Goal: Transaction & Acquisition: Book appointment/travel/reservation

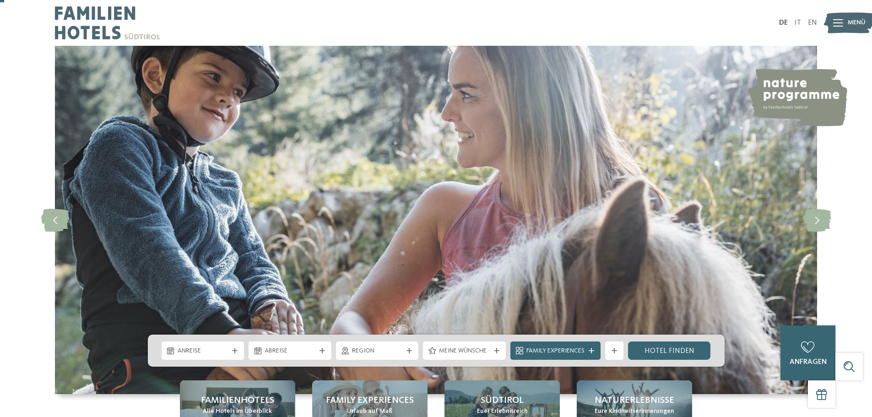
scroll to position [229, 0]
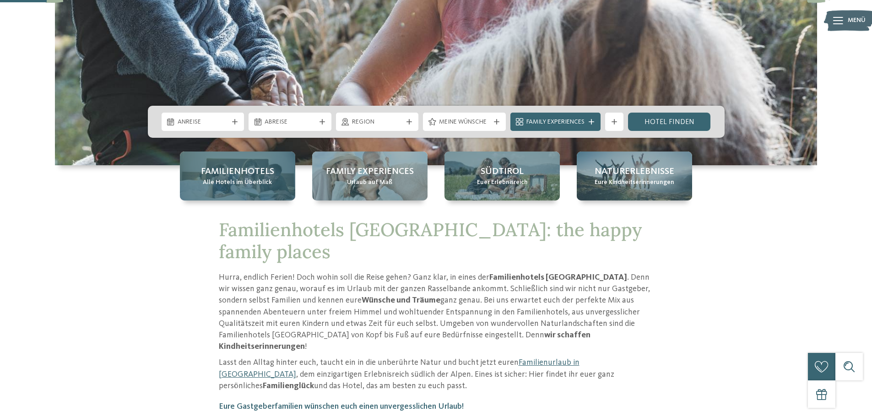
click at [252, 177] on span "Familienhotels" at bounding box center [237, 171] width 73 height 13
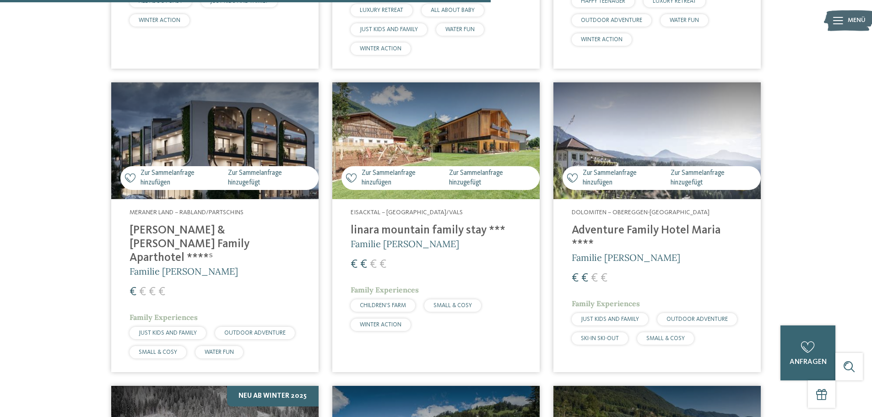
scroll to position [1739, 0]
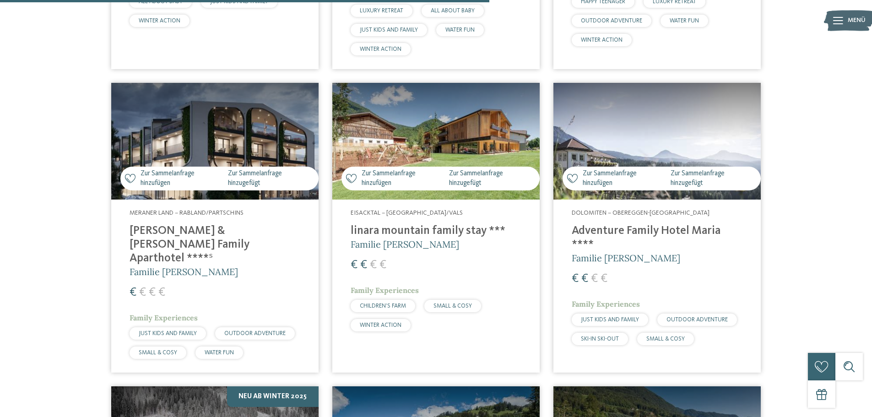
click at [210, 134] on img at bounding box center [214, 141] width 207 height 117
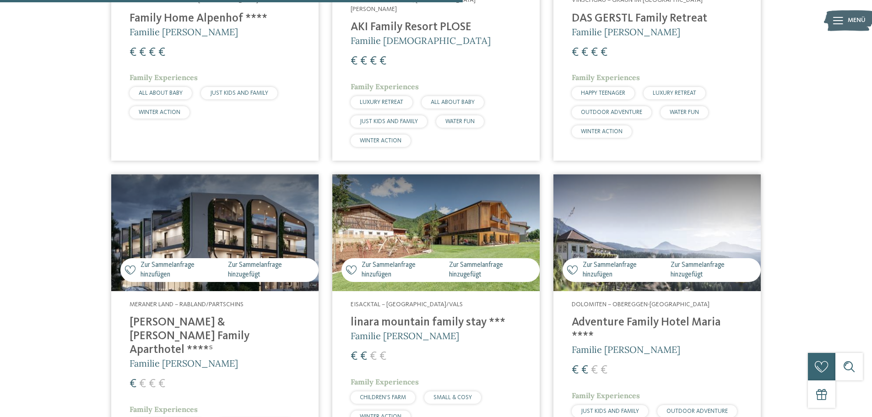
scroll to position [1602, 0]
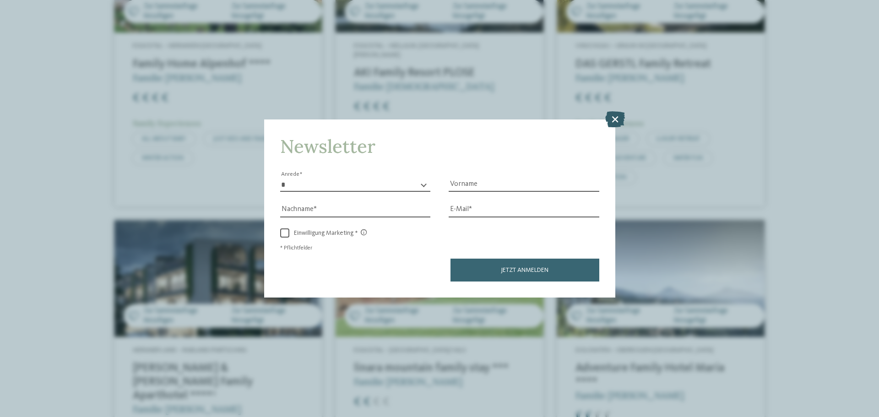
click at [619, 121] on icon at bounding box center [615, 119] width 20 height 16
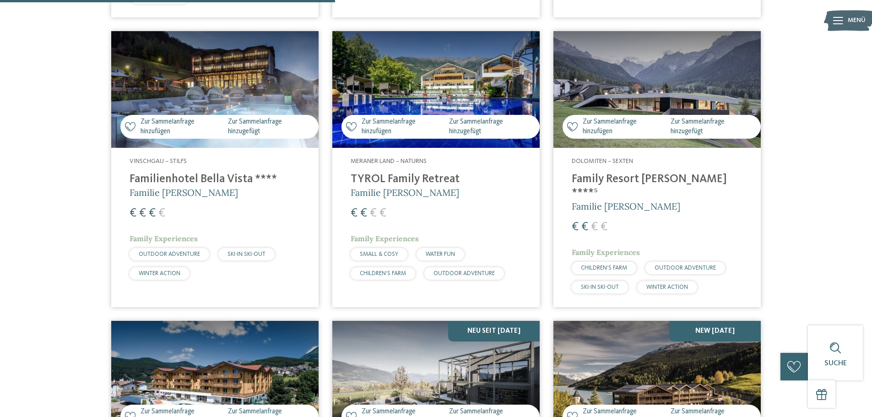
scroll to position [1419, 0]
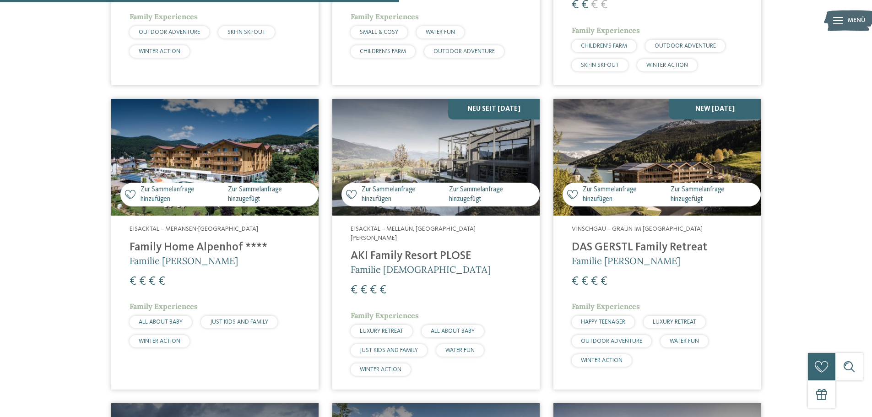
drag, startPoint x: 878, startPoint y: 211, endPoint x: 843, endPoint y: 252, distance: 54.2
click at [843, 252] on div "Familienhotels Südtirol – von Familien für Familien Die Expertinnen und Experte…" at bounding box center [436, 148] width 872 height 3006
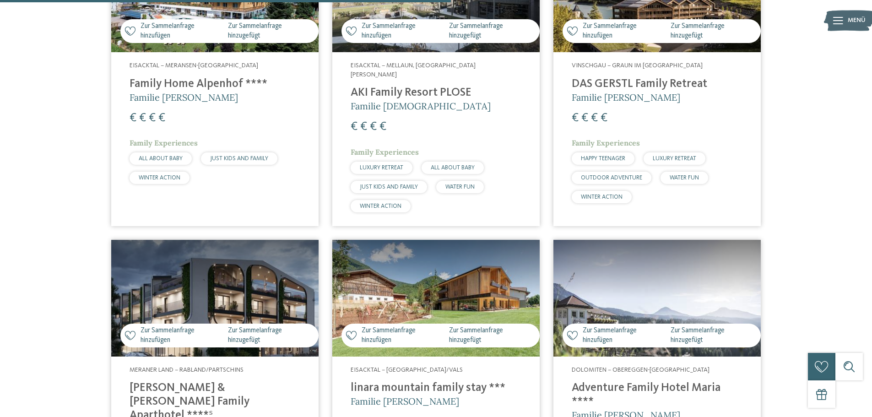
scroll to position [1602, 0]
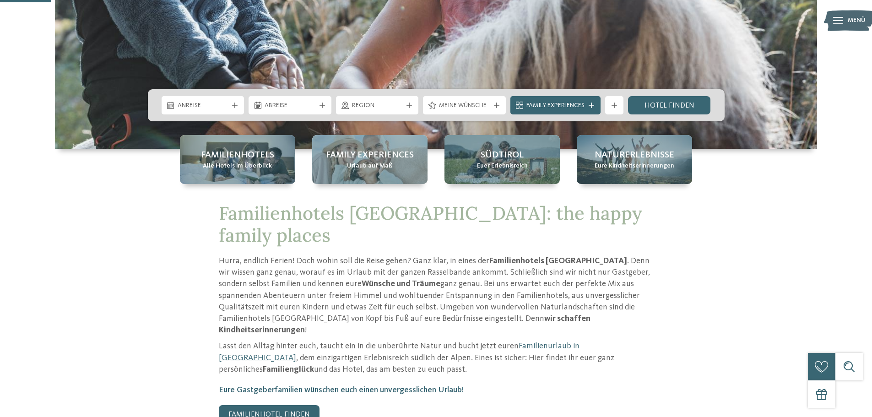
scroll to position [275, 0]
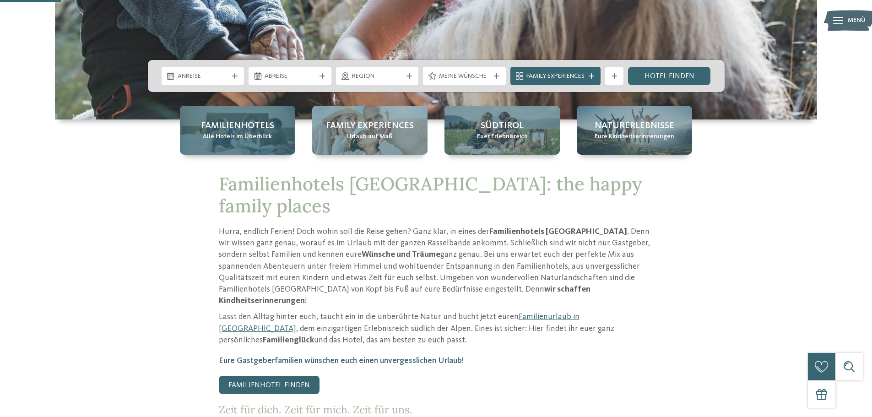
click at [230, 130] on span "Familienhotels" at bounding box center [237, 125] width 73 height 13
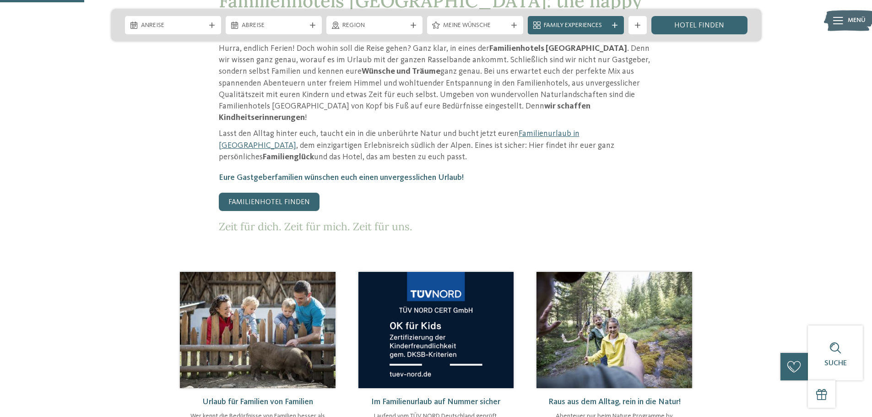
scroll to position [183, 0]
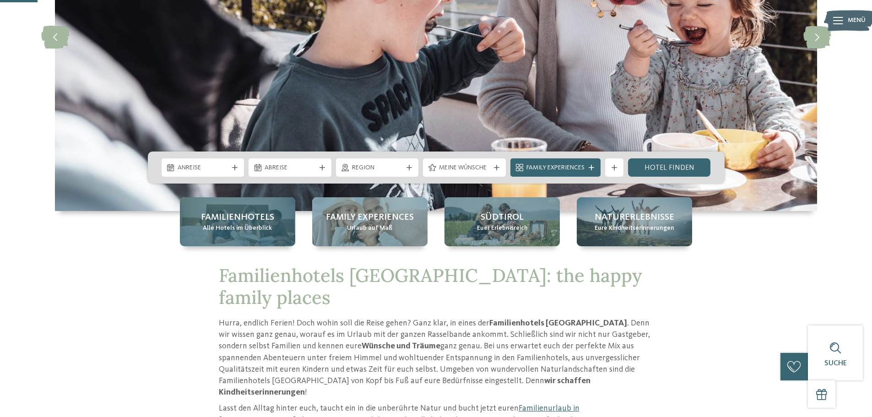
click at [255, 213] on span "Familienhotels" at bounding box center [237, 217] width 73 height 13
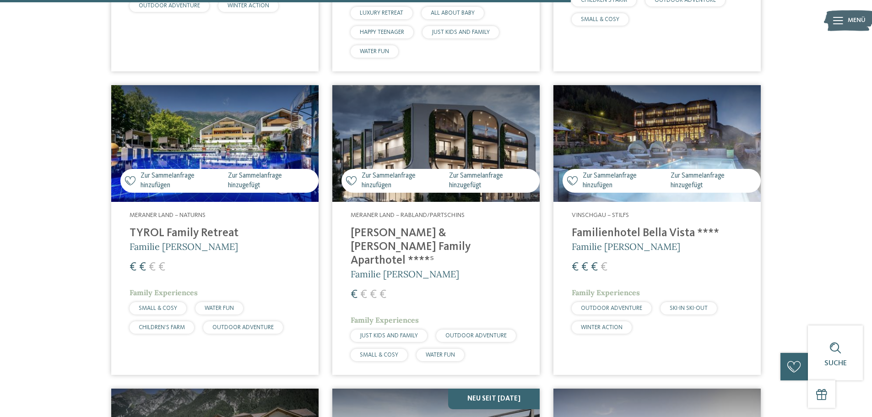
scroll to position [2105, 0]
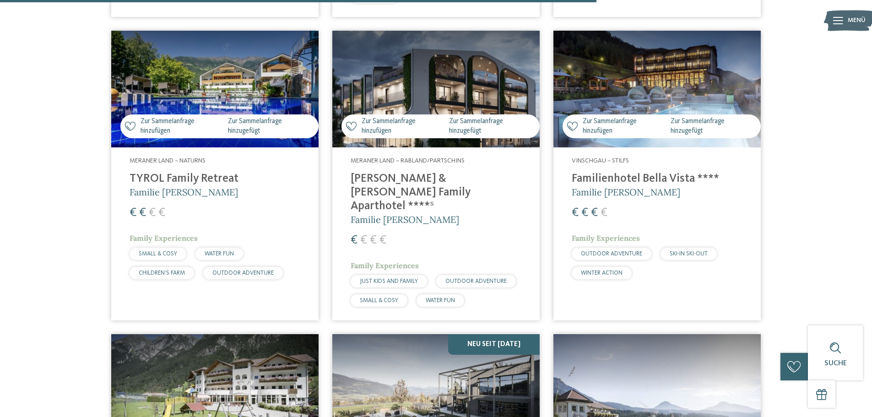
click at [468, 91] on img at bounding box center [435, 89] width 207 height 117
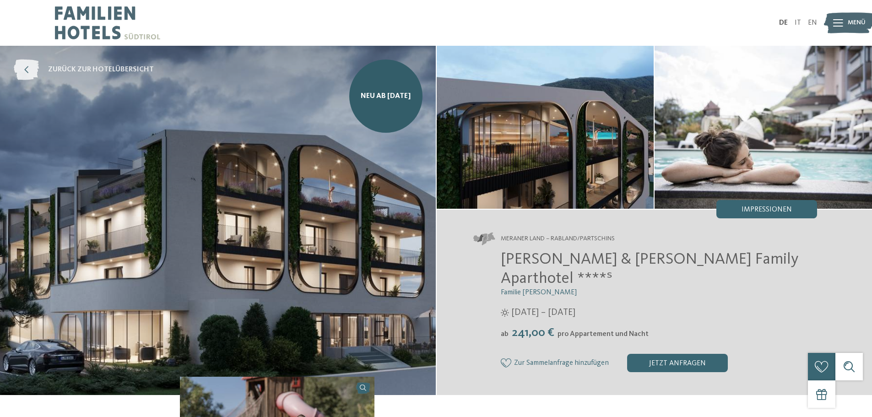
drag, startPoint x: 0, startPoint y: 0, endPoint x: 37, endPoint y: 61, distance: 71.0
click at [37, 61] on icon at bounding box center [26, 69] width 25 height 21
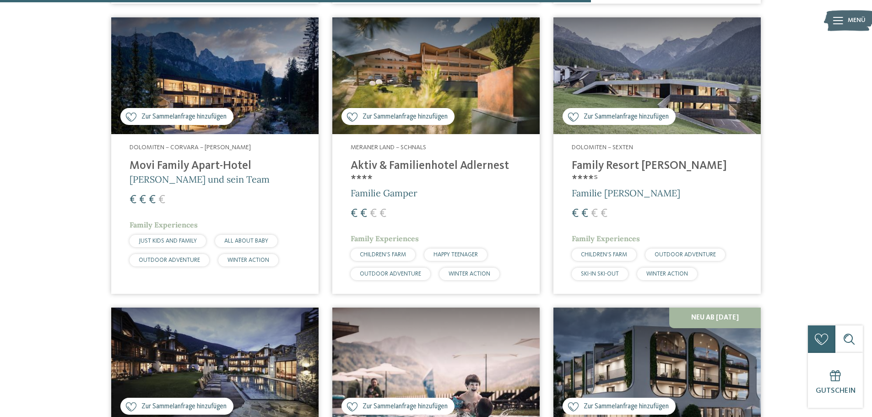
scroll to position [2243, 0]
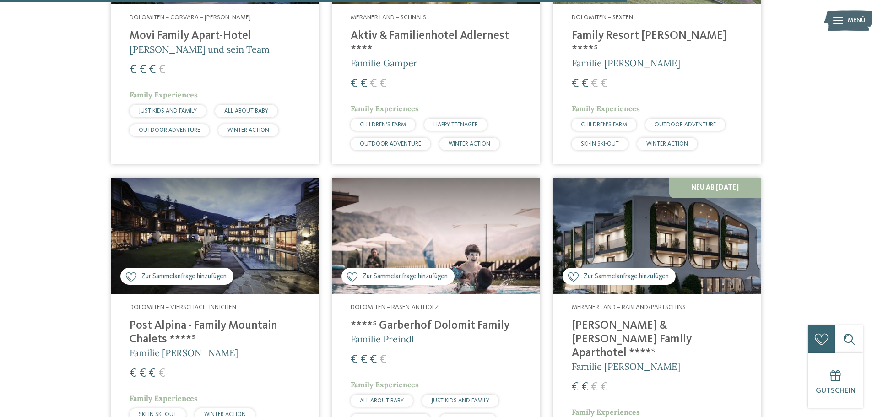
click at [644, 226] on img at bounding box center [656, 236] width 207 height 117
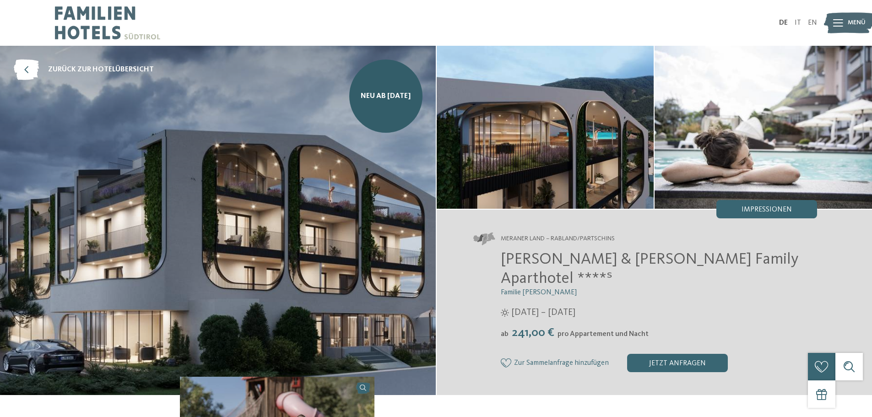
click at [633, 17] on div "DE IT EN Menü" at bounding box center [626, 23] width 381 height 46
click at [476, 17] on div "DE IT EN Menü" at bounding box center [626, 23] width 381 height 46
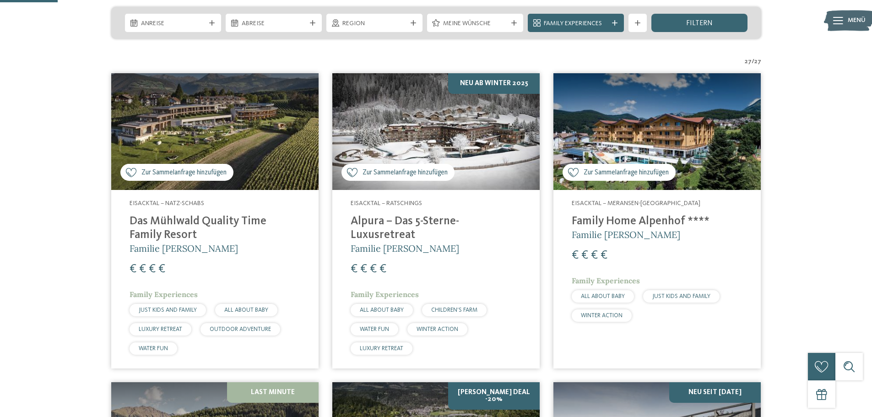
scroll to position [229, 0]
click at [426, 139] on img at bounding box center [435, 131] width 207 height 117
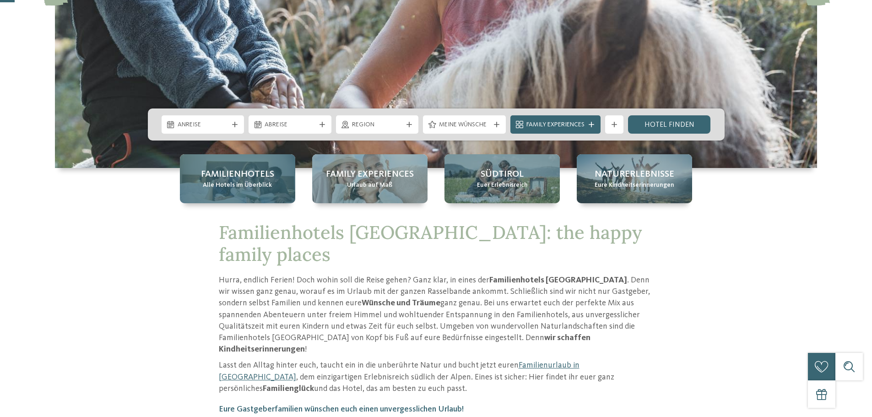
scroll to position [229, 0]
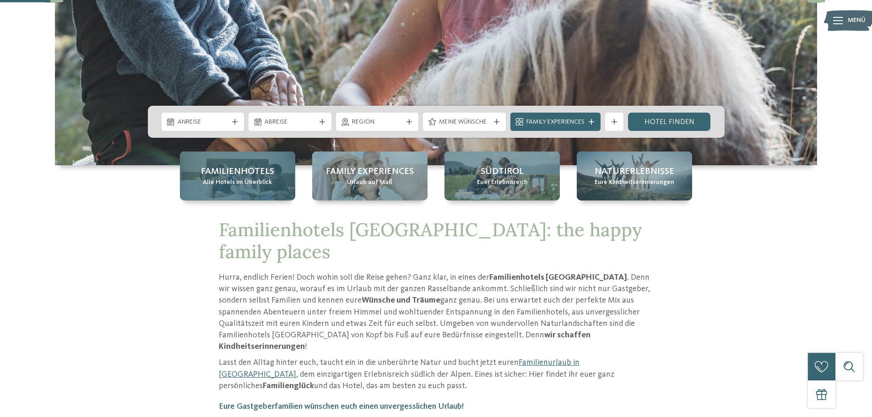
click at [217, 161] on div "Familienhotels Alle Hotels im Überblick" at bounding box center [237, 175] width 115 height 49
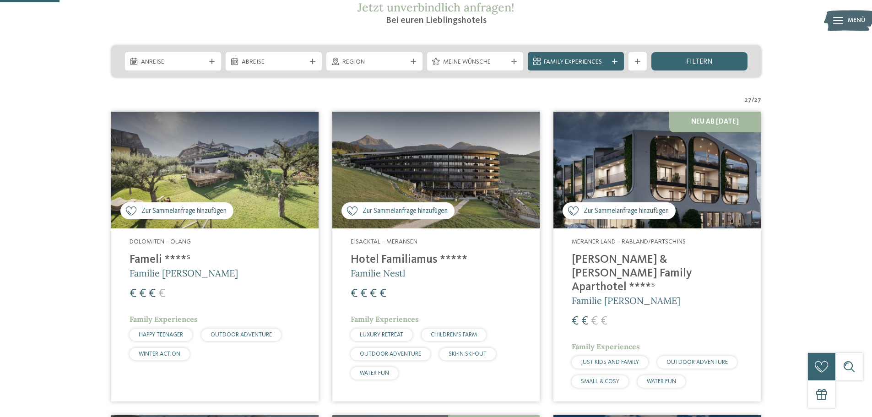
scroll to position [183, 0]
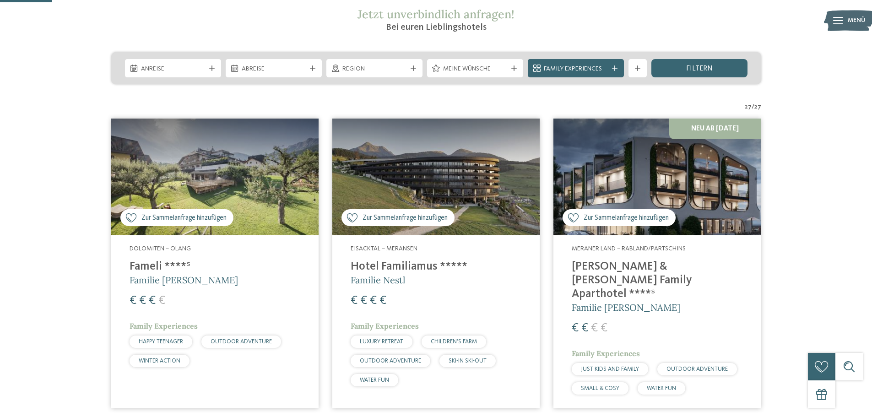
click at [700, 154] on img at bounding box center [656, 177] width 207 height 117
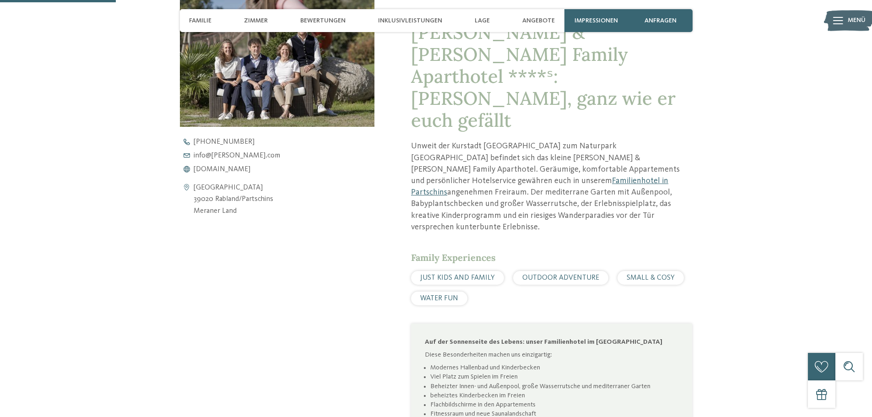
scroll to position [412, 0]
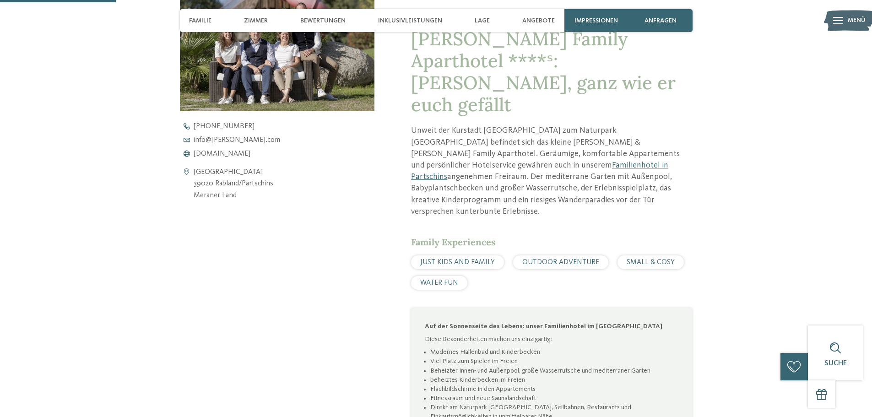
drag, startPoint x: 476, startPoint y: 206, endPoint x: 362, endPoint y: 208, distance: 114.9
click at [362, 208] on div "[PERSON_NAME] & [PERSON_NAME] Family Aparthotel ****ˢ: [PERSON_NAME], ganz wie …" at bounding box center [436, 294] width 622 height 622
click at [672, 255] on div "JUST KIDS AND FAMILY OUTDOOR ADVENTURE SMALL & COSY WATER FUN" at bounding box center [551, 272] width 281 height 34
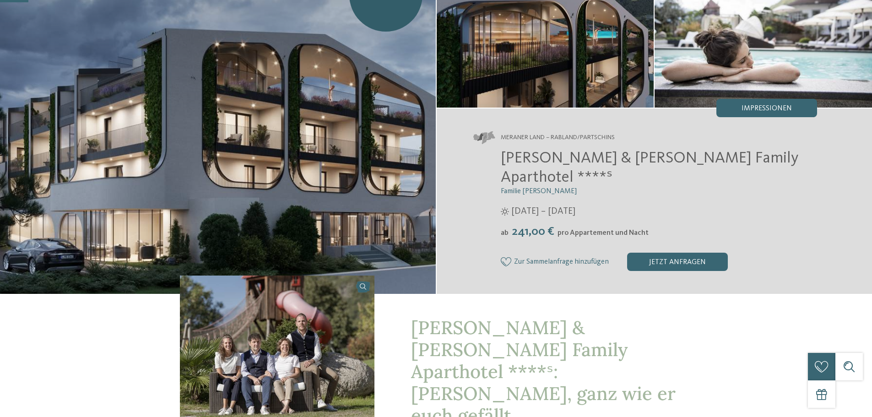
scroll to position [0, 0]
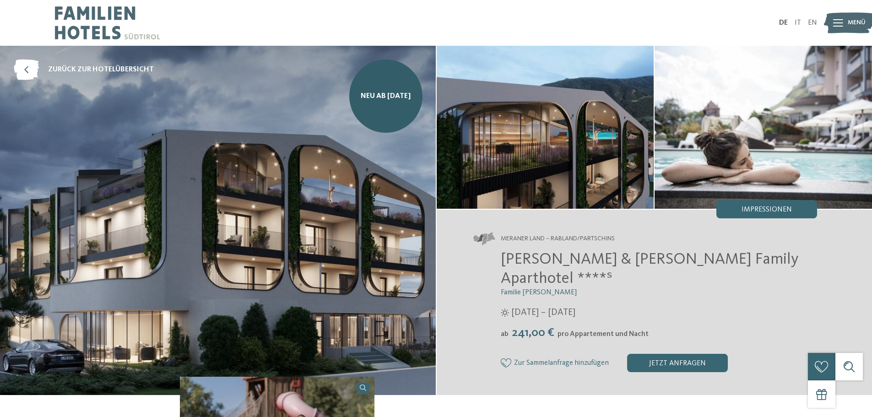
click at [329, 14] on div at bounding box center [245, 23] width 381 height 46
